Goal: Task Accomplishment & Management: Use online tool/utility

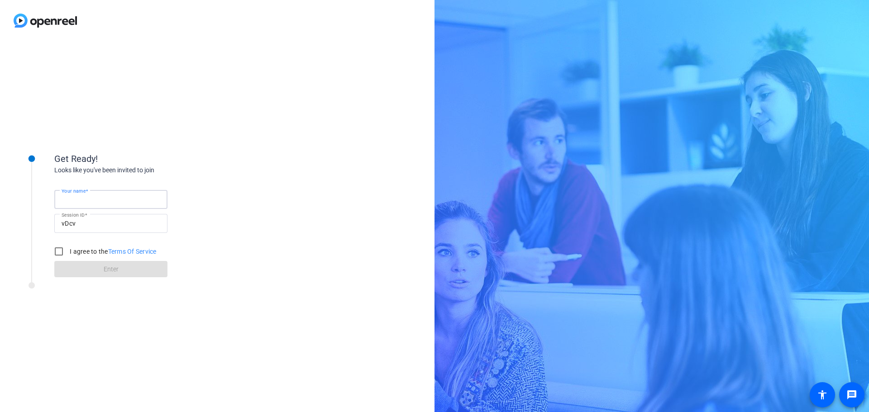
drag, startPoint x: 0, startPoint y: 0, endPoint x: 120, endPoint y: 196, distance: 230.3
click at [120, 196] on input "Your name" at bounding box center [111, 199] width 99 height 11
type input "[PERSON_NAME]"
click at [63, 252] on input "I agree to the Terms Of Service" at bounding box center [59, 252] width 18 height 18
checkbox input "true"
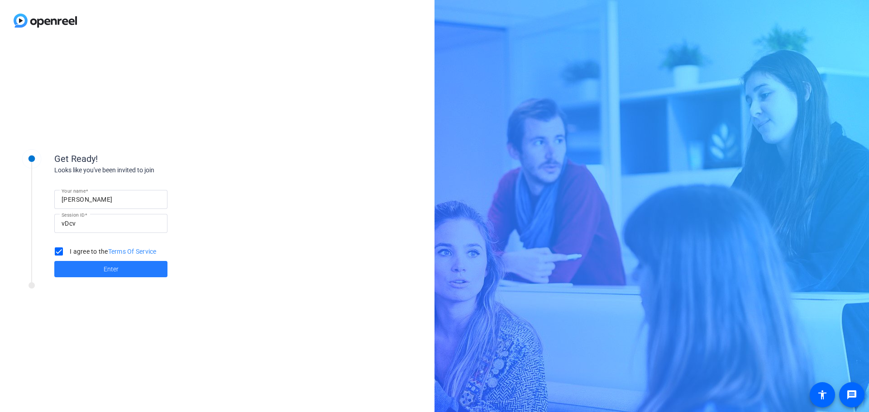
click at [78, 271] on span at bounding box center [110, 269] width 113 height 22
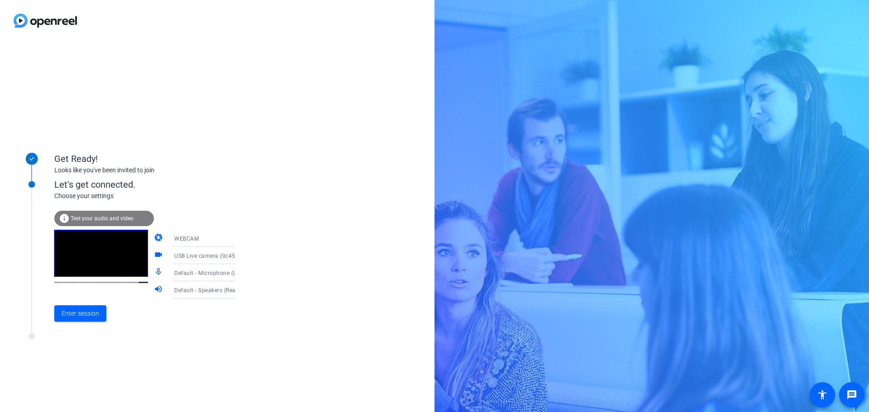
click at [181, 268] on div "Default - Microphone (USB Live camera audio)" at bounding box center [207, 272] width 67 height 11
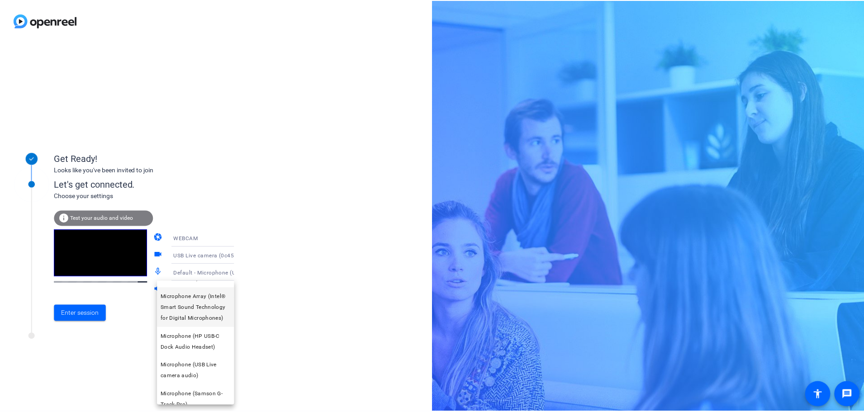
scroll to position [71, 0]
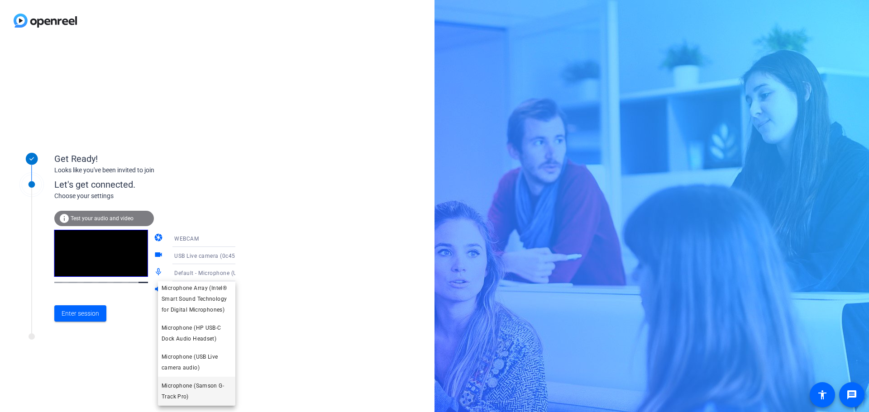
click at [181, 391] on span "Microphone (Samson G-Track Pro)" at bounding box center [197, 392] width 70 height 22
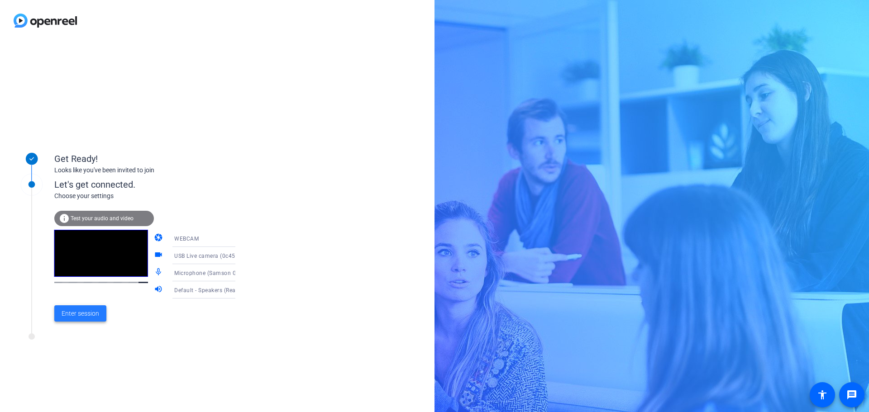
click at [84, 318] on span "Enter session" at bounding box center [81, 314] width 38 height 10
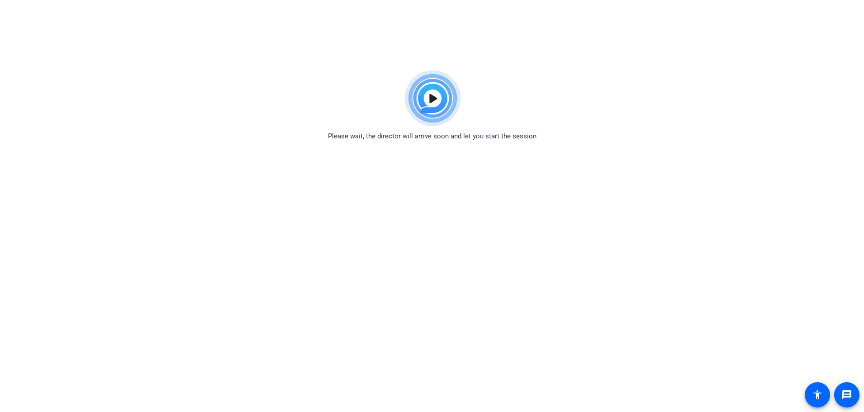
scroll to position [0, 0]
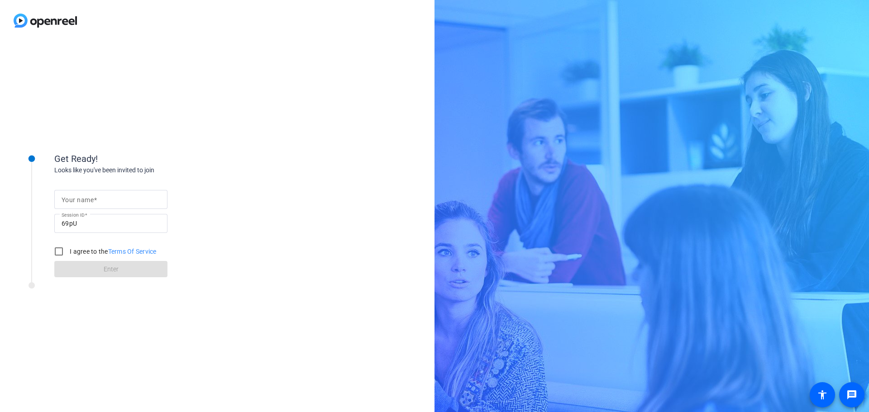
click at [110, 197] on input "Your name" at bounding box center [111, 199] width 99 height 11
type input "[PERSON_NAME]"
click at [62, 249] on input "I agree to the Terms Of Service" at bounding box center [59, 252] width 18 height 18
checkbox input "true"
click at [77, 266] on span at bounding box center [110, 269] width 113 height 22
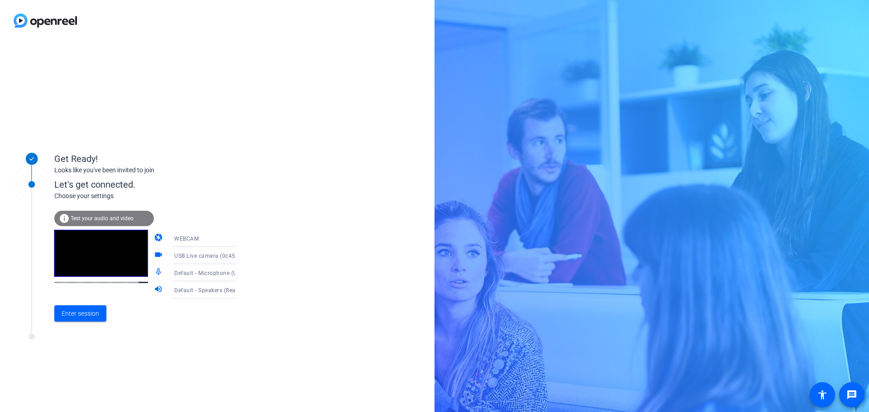
click at [200, 271] on span "Default - Microphone (USB Live camera audio)" at bounding box center [235, 272] width 122 height 7
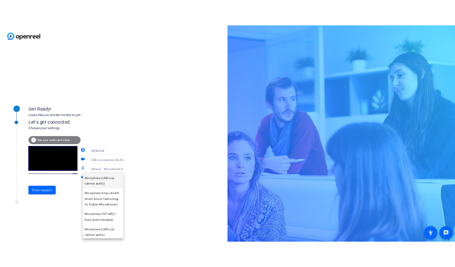
scroll to position [71, 0]
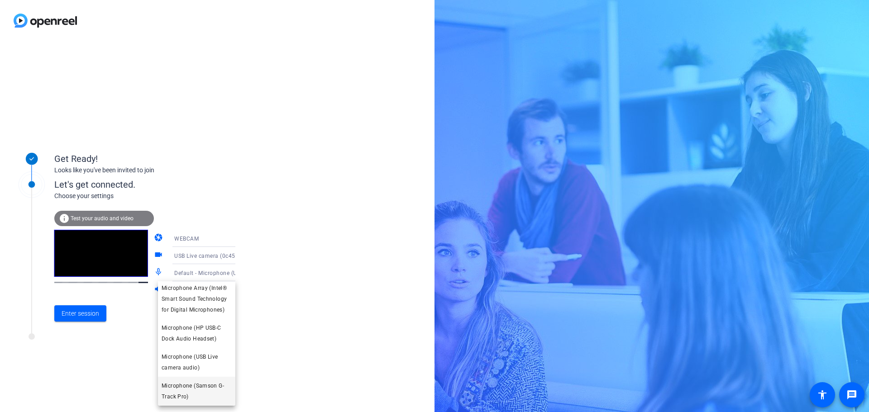
click at [201, 389] on span "Microphone (Samson G-Track Pro)" at bounding box center [197, 392] width 70 height 22
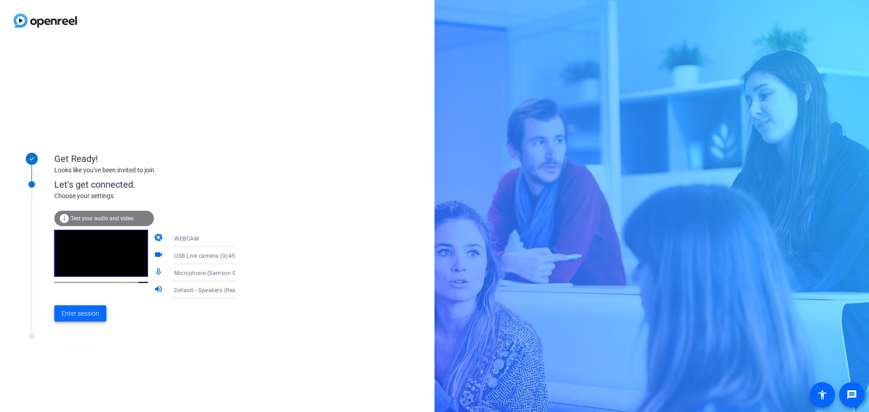
click at [80, 316] on span "Enter session" at bounding box center [81, 314] width 38 height 10
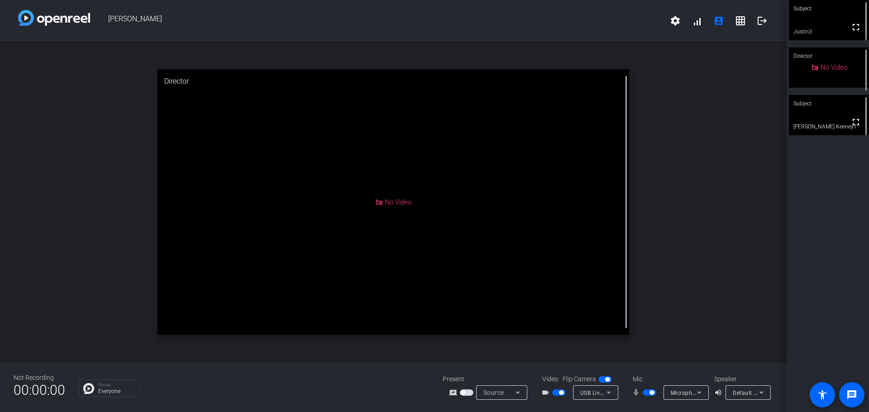
drag, startPoint x: 852, startPoint y: 128, endPoint x: 852, endPoint y: 182, distance: 54.8
click at [852, 128] on mat-icon "fullscreen" at bounding box center [855, 122] width 11 height 11
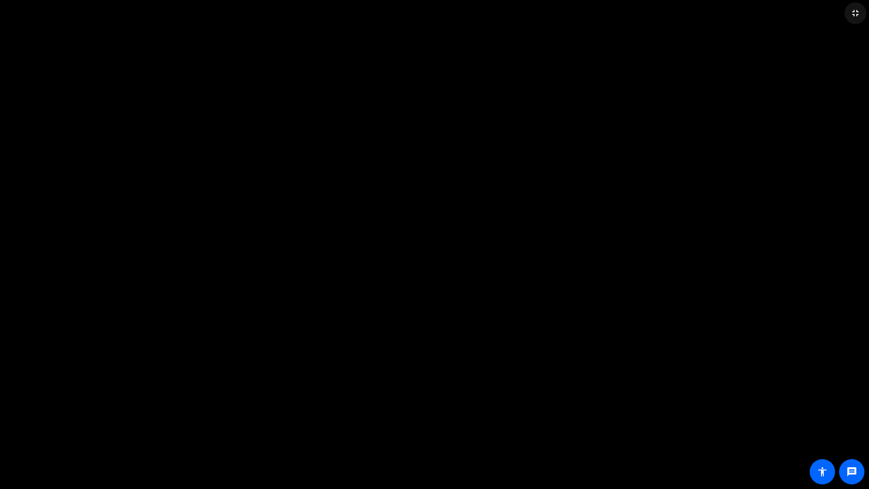
click at [857, 17] on mat-icon "fullscreen_exit" at bounding box center [855, 13] width 11 height 11
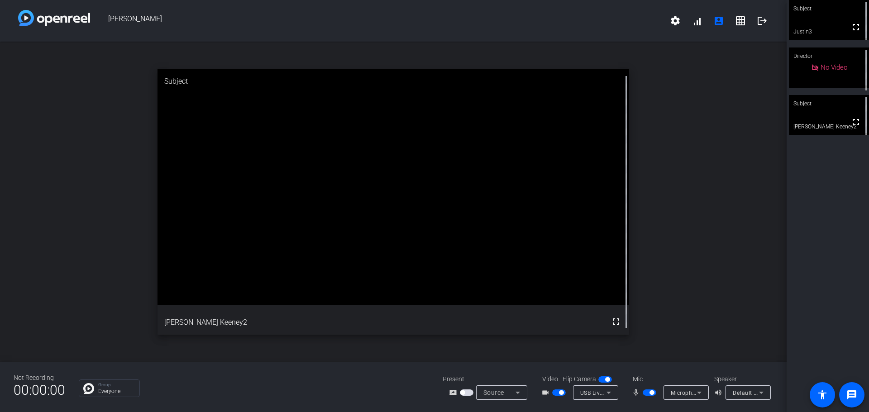
click at [649, 391] on span "button" at bounding box center [651, 393] width 5 height 5
click at [649, 391] on span "button" at bounding box center [650, 393] width 14 height 6
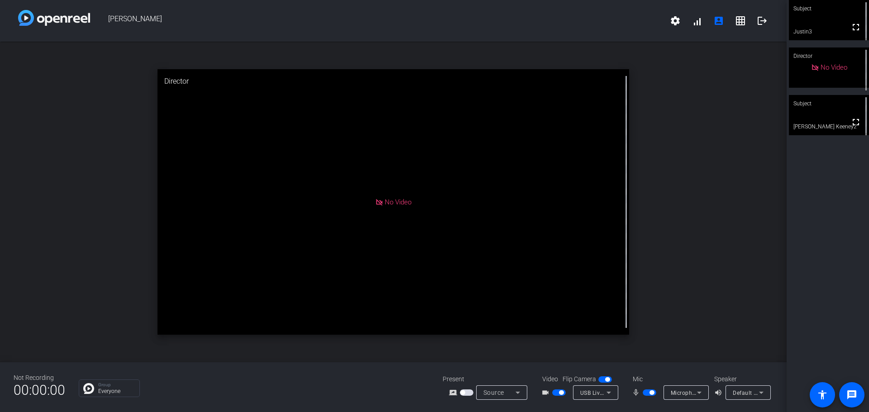
click at [652, 394] on span "button" at bounding box center [651, 393] width 5 height 5
click at [557, 392] on span "button" at bounding box center [559, 393] width 14 height 6
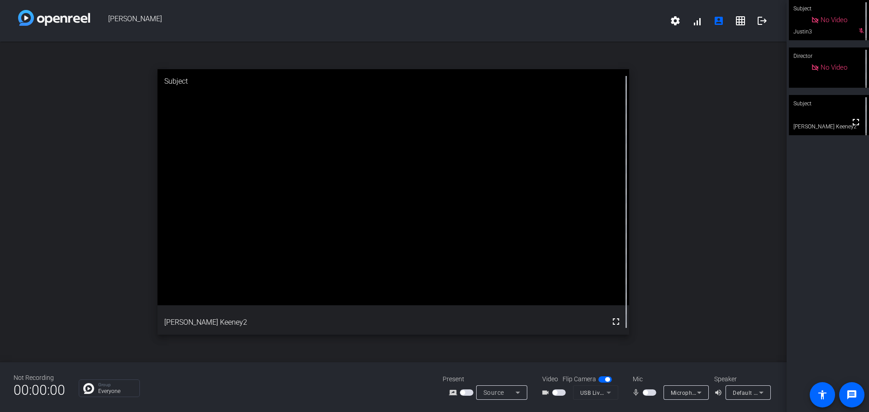
click at [646, 394] on span "button" at bounding box center [645, 393] width 5 height 5
click at [559, 395] on span "button" at bounding box center [559, 393] width 14 height 6
click at [650, 391] on button "button" at bounding box center [650, 393] width 14 height 6
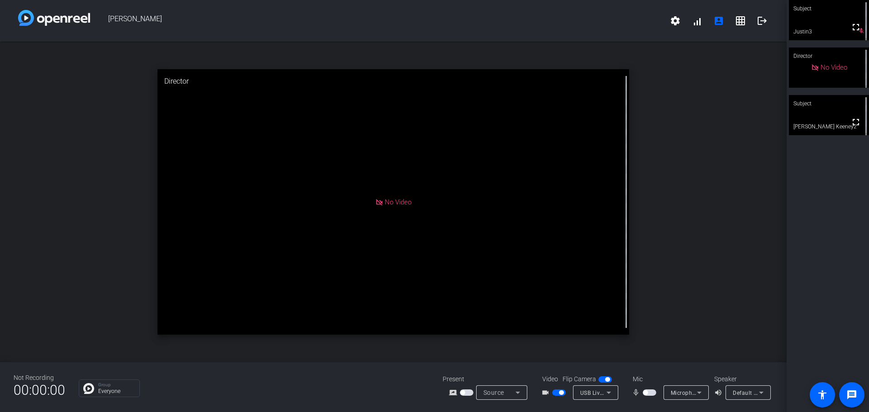
click at [561, 391] on span "button" at bounding box center [561, 393] width 5 height 5
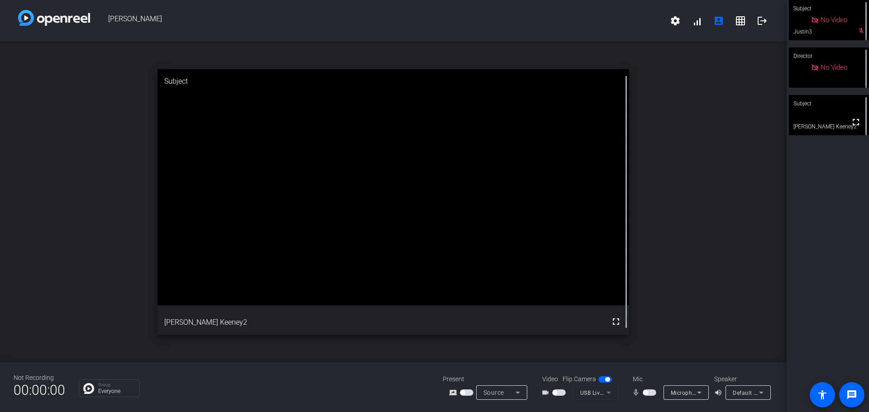
click at [648, 393] on span "button" at bounding box center [650, 393] width 14 height 6
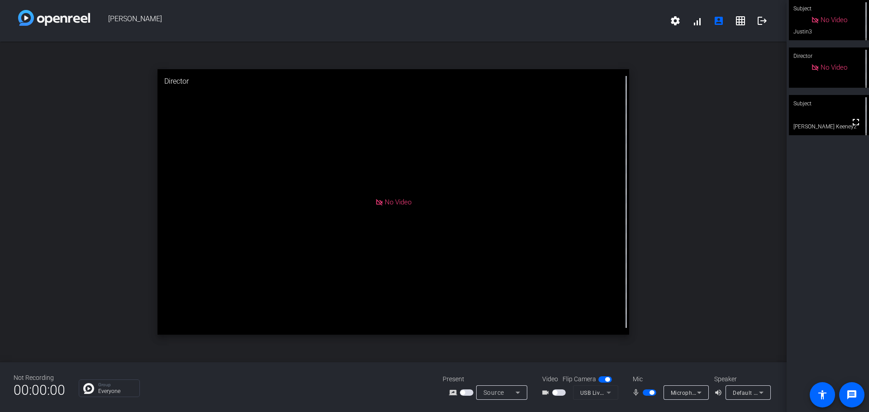
click at [556, 394] on span "button" at bounding box center [554, 393] width 5 height 5
click at [647, 391] on span "button" at bounding box center [650, 393] width 14 height 6
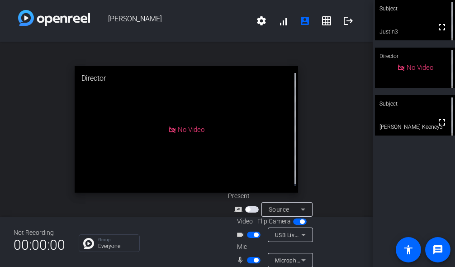
click at [256, 260] on span "button" at bounding box center [256, 259] width 5 height 5
click at [253, 261] on span "button" at bounding box center [254, 260] width 14 height 6
click at [252, 260] on span "button" at bounding box center [254, 260] width 14 height 6
click at [250, 233] on span "button" at bounding box center [254, 234] width 14 height 6
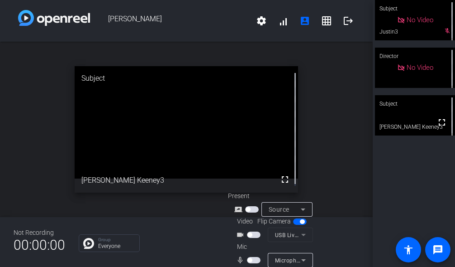
click at [253, 259] on span "button" at bounding box center [254, 260] width 14 height 6
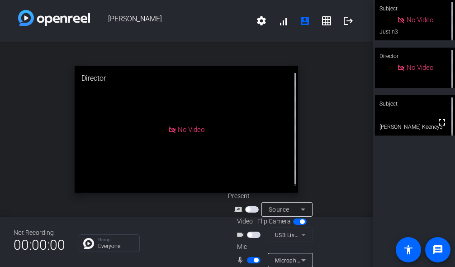
click at [254, 259] on span "button" at bounding box center [256, 259] width 5 height 5
click at [253, 259] on span "button" at bounding box center [254, 260] width 14 height 6
click at [254, 259] on span "button" at bounding box center [256, 259] width 5 height 5
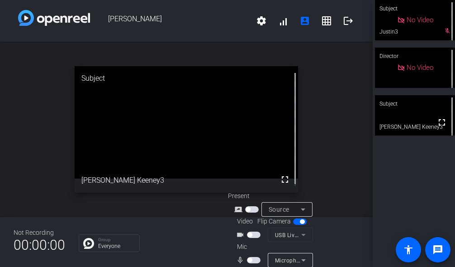
click at [254, 232] on span "button" at bounding box center [254, 234] width 14 height 6
click at [252, 259] on span "button" at bounding box center [254, 260] width 14 height 6
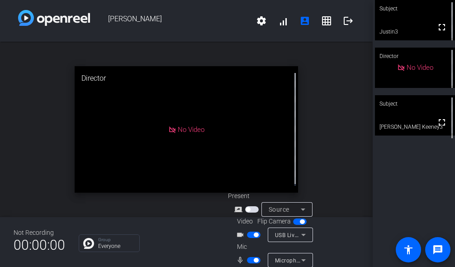
click at [254, 260] on span "button" at bounding box center [256, 259] width 5 height 5
click at [258, 260] on span "button" at bounding box center [254, 260] width 14 height 6
click at [254, 257] on span "button" at bounding box center [254, 260] width 14 height 6
click at [251, 234] on span "button" at bounding box center [254, 234] width 14 height 6
click at [252, 234] on span "button" at bounding box center [254, 234] width 14 height 6
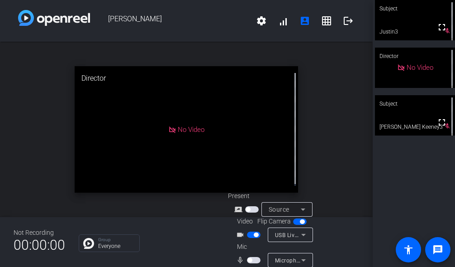
click at [250, 257] on span "button" at bounding box center [254, 260] width 14 height 6
click at [347, 23] on mat-icon "logout" at bounding box center [348, 20] width 11 height 11
